Goal: Use online tool/utility: Utilize a website feature to perform a specific function

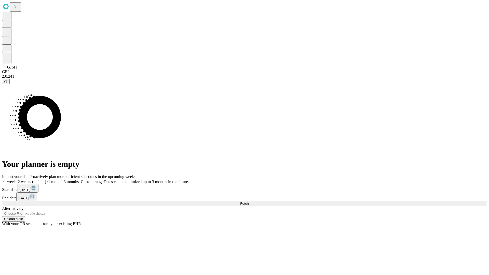
click at [249, 202] on span "Fetch" at bounding box center [244, 204] width 8 height 4
